Goal: Information Seeking & Learning: Learn about a topic

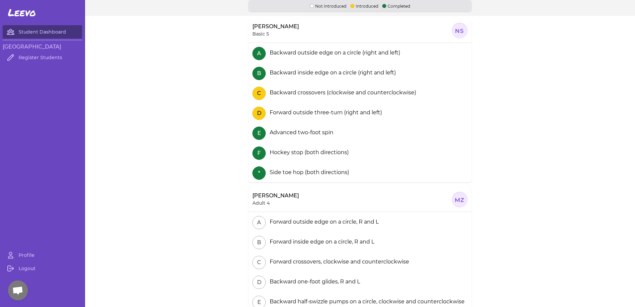
click at [294, 107] on div "D Forward outside three-turn (right and left)" at bounding box center [360, 113] width 223 height 20
drag, startPoint x: 287, startPoint y: 112, endPoint x: 332, endPoint y: 113, distance: 44.9
click at [332, 113] on div "Forward outside three-turn (right and left)" at bounding box center [324, 113] width 115 height 8
drag, startPoint x: 332, startPoint y: 113, endPoint x: 370, endPoint y: 117, distance: 38.1
click at [370, 117] on div "D Forward outside three-turn (right and left)" at bounding box center [360, 113] width 223 height 20
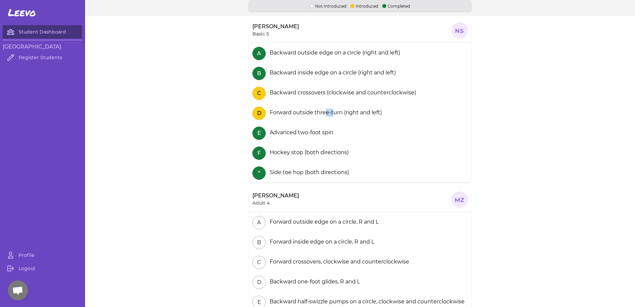
drag, startPoint x: 330, startPoint y: 113, endPoint x: 292, endPoint y: 113, distance: 37.6
click at [292, 113] on div "Forward outside three-turn (right and left)" at bounding box center [324, 113] width 115 height 8
drag, startPoint x: 292, startPoint y: 113, endPoint x: 275, endPoint y: 115, distance: 17.4
click at [288, 114] on div "Forward outside three-turn (right and left)" at bounding box center [324, 113] width 115 height 8
drag, startPoint x: 320, startPoint y: 114, endPoint x: 346, endPoint y: 112, distance: 26.0
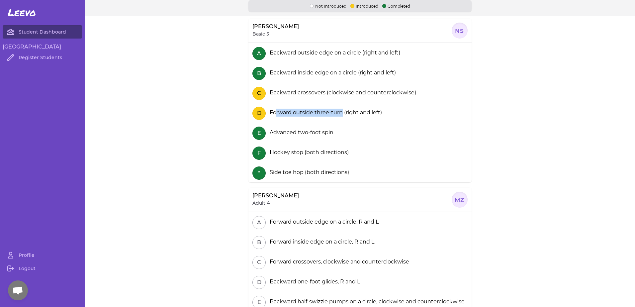
click at [346, 112] on div "Forward outside three-turn (right and left)" at bounding box center [324, 113] width 115 height 8
drag, startPoint x: 346, startPoint y: 112, endPoint x: 380, endPoint y: 119, distance: 35.2
click at [380, 119] on div "D Forward outside three-turn (right and left)" at bounding box center [360, 113] width 223 height 20
drag, startPoint x: 315, startPoint y: 114, endPoint x: 321, endPoint y: 114, distance: 6.3
click at [321, 114] on div "Forward outside three-turn (right and left)" at bounding box center [324, 113] width 115 height 8
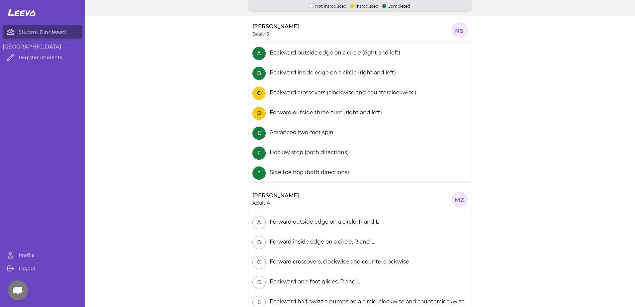
drag, startPoint x: 321, startPoint y: 114, endPoint x: 328, endPoint y: 113, distance: 7.3
click at [342, 113] on div "Forward outside three-turn (right and left)" at bounding box center [324, 113] width 115 height 8
click at [301, 115] on div "Forward outside three-turn (right and left)" at bounding box center [324, 113] width 115 height 8
drag, startPoint x: 301, startPoint y: 115, endPoint x: 288, endPoint y: 115, distance: 13.3
click at [293, 115] on div "Forward outside three-turn (right and left)" at bounding box center [324, 113] width 115 height 8
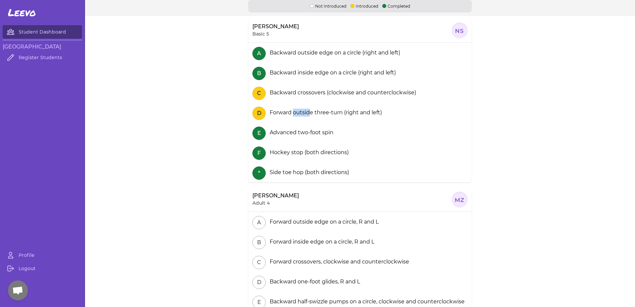
click at [325, 113] on div "Forward outside three-turn (right and left)" at bounding box center [324, 113] width 115 height 8
click at [354, 115] on div "Forward outside three-turn (right and left)" at bounding box center [324, 113] width 115 height 8
click at [284, 115] on div "Forward outside three-turn (right and left)" at bounding box center [324, 113] width 115 height 8
drag, startPoint x: 284, startPoint y: 115, endPoint x: 280, endPoint y: 114, distance: 4.4
click at [280, 114] on div "Forward outside three-turn (right and left)" at bounding box center [324, 113] width 115 height 8
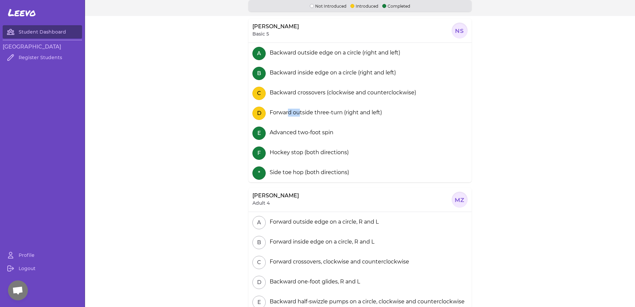
click at [319, 112] on div "Forward outside three-turn (right and left)" at bounding box center [324, 113] width 115 height 8
click at [341, 112] on div "Forward outside three-turn (right and left)" at bounding box center [324, 113] width 115 height 8
click at [290, 114] on div "Forward outside three-turn (right and left)" at bounding box center [324, 113] width 115 height 8
drag, startPoint x: 290, startPoint y: 114, endPoint x: 279, endPoint y: 114, distance: 10.3
click at [285, 114] on div "Forward outside three-turn (right and left)" at bounding box center [324, 113] width 115 height 8
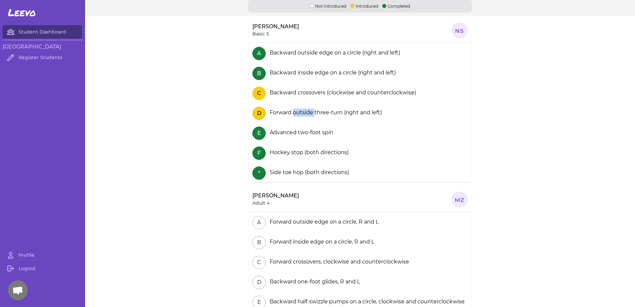
click at [331, 114] on div "Forward outside three-turn (right and left)" at bounding box center [324, 113] width 115 height 8
drag, startPoint x: 331, startPoint y: 114, endPoint x: 353, endPoint y: 113, distance: 22.6
click at [345, 113] on div "Forward outside three-turn (right and left)" at bounding box center [324, 113] width 115 height 8
drag, startPoint x: 347, startPoint y: 113, endPoint x: 291, endPoint y: 116, distance: 55.2
click at [291, 116] on div "Forward outside three-turn (right and left)" at bounding box center [324, 113] width 115 height 8
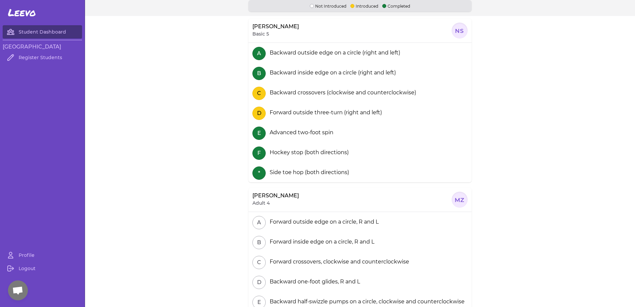
drag, startPoint x: 291, startPoint y: 116, endPoint x: 284, endPoint y: 117, distance: 7.7
click at [290, 116] on div "Forward outside three-turn (right and left)" at bounding box center [324, 113] width 115 height 8
drag, startPoint x: 311, startPoint y: 115, endPoint x: 324, endPoint y: 114, distance: 13.7
click at [324, 114] on div "Forward outside three-turn (right and left)" at bounding box center [324, 113] width 115 height 8
drag, startPoint x: 324, startPoint y: 114, endPoint x: 349, endPoint y: 114, distance: 24.9
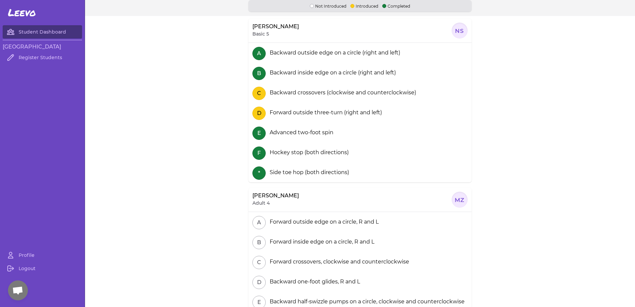
click at [349, 114] on div "Forward outside three-turn (right and left)" at bounding box center [324, 113] width 115 height 8
drag, startPoint x: 305, startPoint y: 115, endPoint x: 300, endPoint y: 115, distance: 5.0
click at [300, 115] on div "Forward outside three-turn (right and left)" at bounding box center [324, 113] width 115 height 8
drag, startPoint x: 300, startPoint y: 115, endPoint x: 292, endPoint y: 116, distance: 8.0
click at [292, 116] on div "Forward outside three-turn (right and left)" at bounding box center [324, 113] width 115 height 8
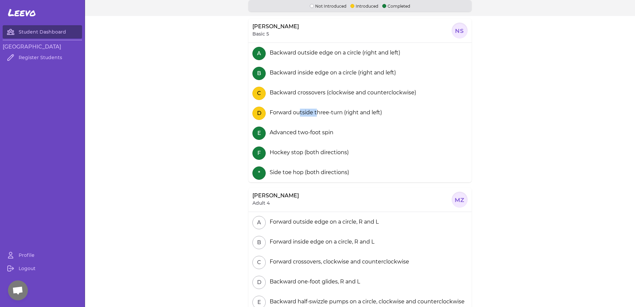
click at [331, 113] on div "Forward outside three-turn (right and left)" at bounding box center [324, 113] width 115 height 8
drag, startPoint x: 331, startPoint y: 113, endPoint x: 351, endPoint y: 113, distance: 20.6
click at [352, 113] on div "Forward outside three-turn (right and left)" at bounding box center [324, 113] width 115 height 8
drag, startPoint x: 312, startPoint y: 113, endPoint x: 302, endPoint y: 113, distance: 10.3
click at [302, 113] on div "Forward outside three-turn (right and left)" at bounding box center [324, 113] width 115 height 8
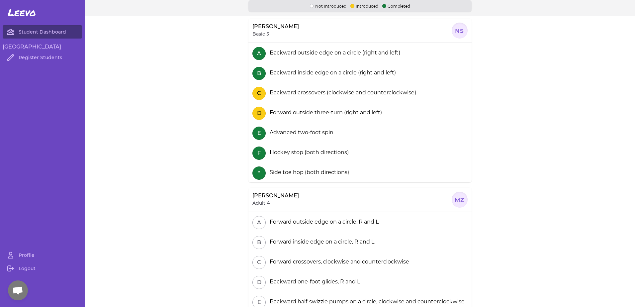
drag, startPoint x: 302, startPoint y: 113, endPoint x: 291, endPoint y: 114, distance: 10.7
click at [295, 113] on div "Forward outside three-turn (right and left)" at bounding box center [324, 113] width 115 height 8
click at [339, 112] on div "Forward outside three-turn (right and left)" at bounding box center [324, 113] width 115 height 8
drag, startPoint x: 339, startPoint y: 112, endPoint x: 352, endPoint y: 112, distance: 13.0
click at [358, 112] on div "Forward outside three-turn (right and left)" at bounding box center [324, 113] width 115 height 8
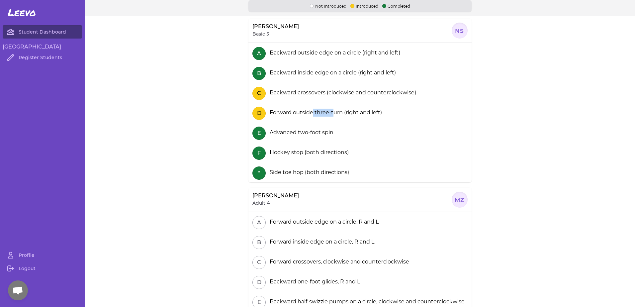
drag, startPoint x: 311, startPoint y: 112, endPoint x: 295, endPoint y: 112, distance: 16.0
click at [295, 112] on div "Forward outside three-turn (right and left)" at bounding box center [324, 113] width 115 height 8
drag, startPoint x: 295, startPoint y: 112, endPoint x: 290, endPoint y: 112, distance: 5.0
click at [290, 112] on div "Forward outside three-turn (right and left)" at bounding box center [324, 113] width 115 height 8
